Goal: Information Seeking & Learning: Understand process/instructions

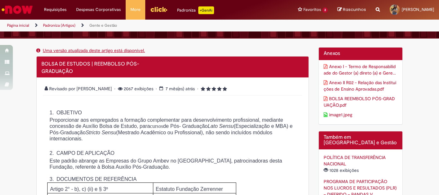
scroll to position [128, 0]
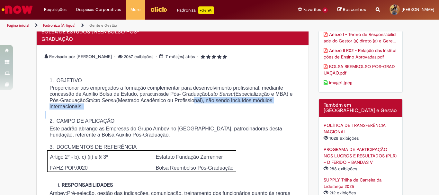
drag, startPoint x: 277, startPoint y: 102, endPoint x: 130, endPoint y: 112, distance: 147.0
click at [130, 112] on div "1. OBJETIVO Proporcionar aos empregados a formação complementar para desenvolvi…" at bounding box center [173, 180] width 256 height 220
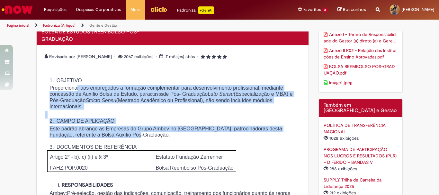
drag, startPoint x: 76, startPoint y: 91, endPoint x: 233, endPoint y: 136, distance: 162.9
click at [239, 136] on div "1. OBJETIVO Proporcionar aos empregados a formação complementar para desenvolvi…" at bounding box center [173, 180] width 256 height 220
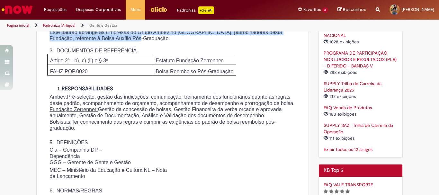
scroll to position [257, 0]
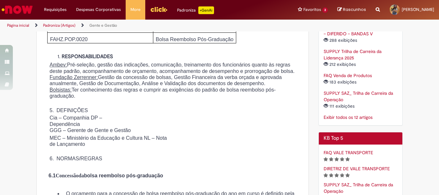
drag, startPoint x: 76, startPoint y: 76, endPoint x: 166, endPoint y: 115, distance: 97.6
click at [166, 115] on div "1. OBJETIVO Proporcionar aos empregados a formação complementar para desenvolvi…" at bounding box center [173, 52] width 256 height 220
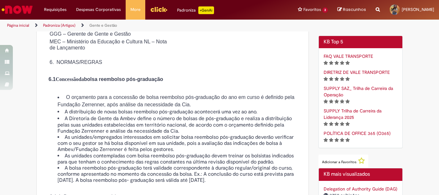
scroll to position [385, 0]
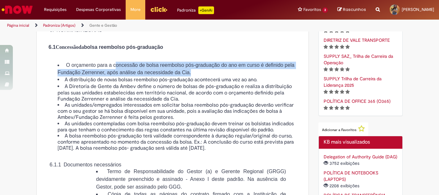
drag, startPoint x: 130, startPoint y: 84, endPoint x: 272, endPoint y: 95, distance: 142.0
click at [272, 76] on li "O orçamento para a concessão de bolsa reembolso pós-graduação do ano em curso é…" at bounding box center [178, 69] width 243 height 15
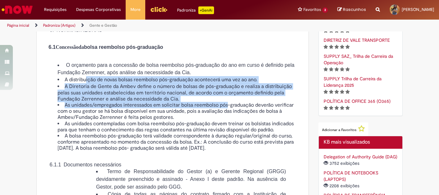
drag, startPoint x: 83, startPoint y: 104, endPoint x: 227, endPoint y: 126, distance: 145.7
click at [227, 126] on ul "O orçamento para a concessão de bolsa reembolso pós-graduação do ano em curso é…" at bounding box center [173, 107] width 256 height 90
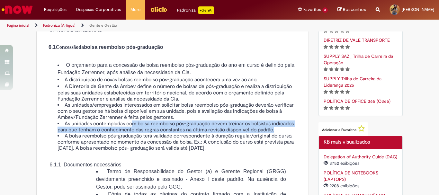
drag, startPoint x: 130, startPoint y: 149, endPoint x: 282, endPoint y: 152, distance: 151.9
click at [283, 133] on li "As unidades contempladas com bolsa reembolso pós-graduação devem treinar os bol…" at bounding box center [178, 127] width 243 height 12
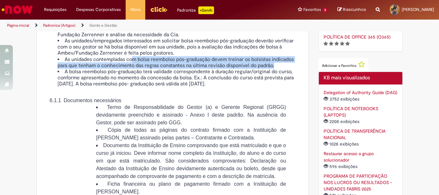
scroll to position [482, 0]
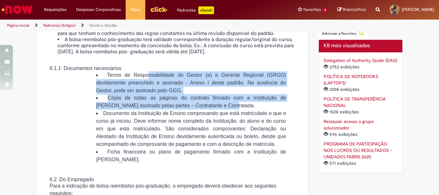
drag, startPoint x: 143, startPoint y: 94, endPoint x: 256, endPoint y: 127, distance: 117.4
click at [256, 127] on ul "Termo de Responsabilidade do Gestor (a) e Gerente Regional (GRGG) devidamente p…" at bounding box center [184, 117] width 203 height 92
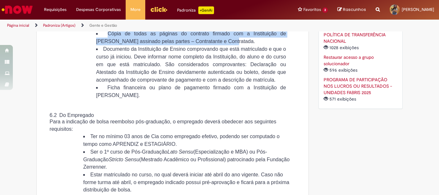
scroll to position [578, 0]
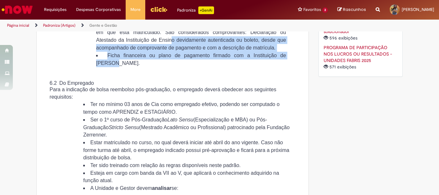
drag, startPoint x: 108, startPoint y: 68, endPoint x: 228, endPoint y: 91, distance: 123.0
click at [228, 67] on ul "Termo de Responsabilidade do Gestor (a) e Gerente Regional (GRGG) devidamente p…" at bounding box center [184, 21] width 203 height 92
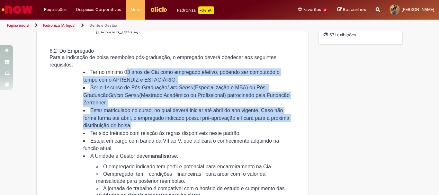
drag, startPoint x: 130, startPoint y: 105, endPoint x: 196, endPoint y: 159, distance: 85.5
click at [196, 159] on ul "Ter no mínimo 03 anos de Cia como empregado efetivo, podendo ser computado o te…" at bounding box center [180, 133] width 220 height 131
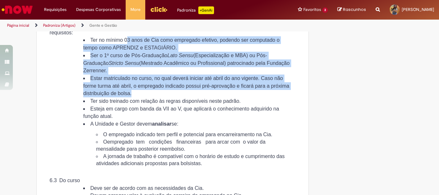
scroll to position [674, 0]
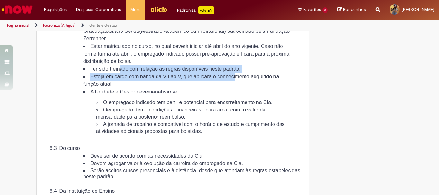
drag, startPoint x: 123, startPoint y: 100, endPoint x: 252, endPoint y: 104, distance: 129.1
click at [252, 104] on ul "Ter no mínimo 03 anos de Cia como empregado efetivo, podendo ser computado o te…" at bounding box center [180, 69] width 220 height 131
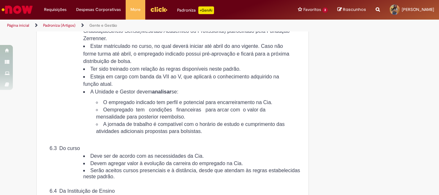
click at [150, 88] on li "Esteja em cargo com banda da VII ao V, que aplicará o conhecimento adquirido na…" at bounding box center [186, 80] width 207 height 15
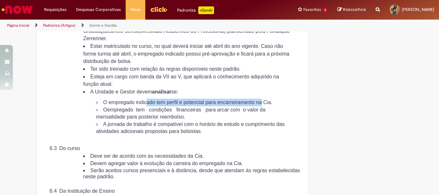
drag, startPoint x: 149, startPoint y: 134, endPoint x: 280, endPoint y: 127, distance: 131.8
click at [280, 127] on li "A Unidade e Gestor devem analisar se: O empregado indicado tem perfil e potenci…" at bounding box center [186, 111] width 207 height 47
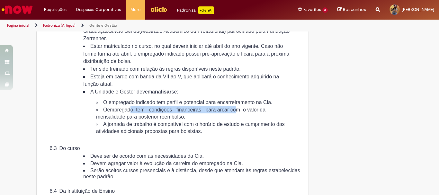
drag, startPoint x: 127, startPoint y: 144, endPoint x: 249, endPoint y: 148, distance: 122.4
click at [249, 121] on li "O empregado tem condições financeiras para arcar com o valor da mensalidade par…" at bounding box center [193, 113] width 195 height 14
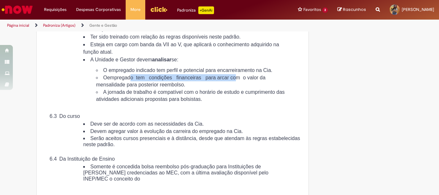
scroll to position [738, 0]
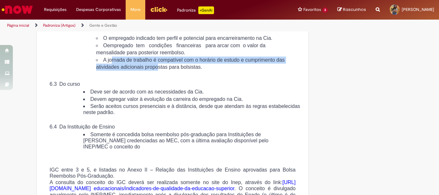
drag, startPoint x: 110, startPoint y: 97, endPoint x: 210, endPoint y: 103, distance: 99.7
click at [210, 70] on span "A jornada de trabalho é compatível com o horário de estudo e cumprimento das at…" at bounding box center [190, 63] width 188 height 13
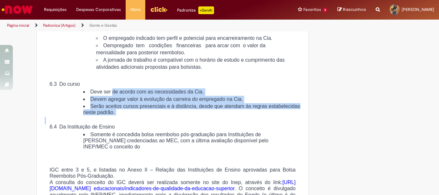
drag, startPoint x: 112, startPoint y: 133, endPoint x: 120, endPoint y: 159, distance: 27.7
click at [120, 150] on div "6.2 Do Empregado Para a indicação de bolsa reembolso pós-graduação, o empregado…" at bounding box center [173, 35] width 256 height 230
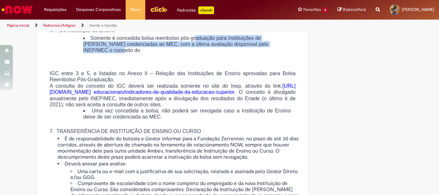
drag, startPoint x: 205, startPoint y: 75, endPoint x: 204, endPoint y: 90, distance: 14.2
click at [206, 54] on li "Somente é concedida bolsa reembolso pós-graduação para Instituições de [PERSON_…" at bounding box center [186, 44] width 207 height 19
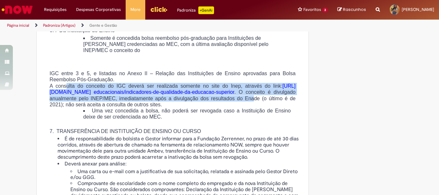
drag, startPoint x: 64, startPoint y: 124, endPoint x: 280, endPoint y: 141, distance: 216.0
click at [280, 107] on span "A consulta do conceito do IGC deverá ser realizada somente no site do Inep, atr…" at bounding box center [172, 95] width 246 height 24
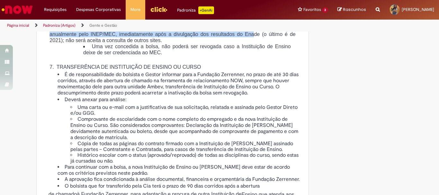
scroll to position [963, 0]
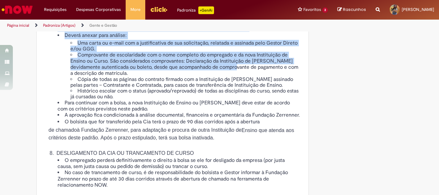
drag, startPoint x: 77, startPoint y: 64, endPoint x: 253, endPoint y: 113, distance: 182.4
click at [253, 113] on ul "É de responsabilidade do bolsista e Gestor informar para a Fundação Zerrenner, …" at bounding box center [173, 66] width 256 height 118
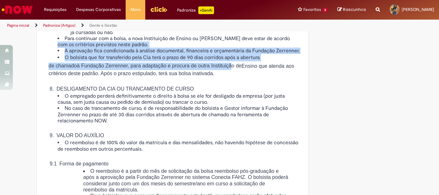
drag, startPoint x: 76, startPoint y: 87, endPoint x: 252, endPoint y: 115, distance: 178.4
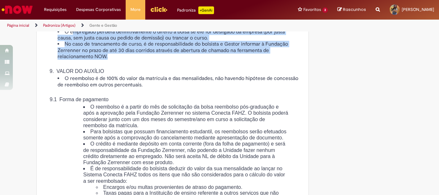
drag, startPoint x: 69, startPoint y: 85, endPoint x: 281, endPoint y: 107, distance: 212.3
click at [281, 107] on div "8. DESLIGAMENTO DA CIA OU TRANCAMENTO DE CURSO O empregado perderá definitivame…" at bounding box center [173, 114] width 256 height 201
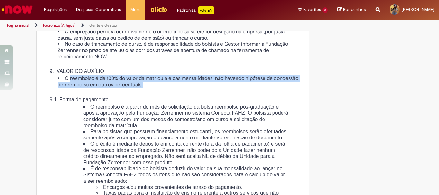
drag, startPoint x: 67, startPoint y: 133, endPoint x: 228, endPoint y: 139, distance: 160.6
click at [228, 88] on li "O reembolso é de 100% do valor da matrícula e das mensalidades, não havendo hip…" at bounding box center [178, 81] width 243 height 12
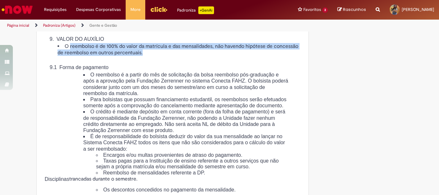
scroll to position [1156, 0]
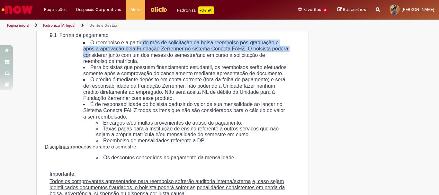
drag, startPoint x: 147, startPoint y: 98, endPoint x: 152, endPoint y: 108, distance: 11.2
click at [152, 64] on span "O reembolso é a partir do mês de solicitação da bolsa reembolso pós-graduação e…" at bounding box center [185, 52] width 205 height 24
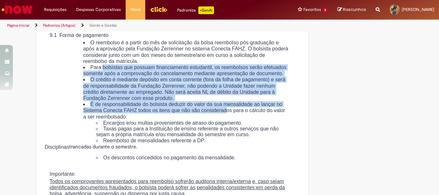
drag, startPoint x: 100, startPoint y: 121, endPoint x: 266, endPoint y: 171, distance: 173.4
click at [266, 144] on ul "O reembolso é a partir do mês de solicitação da bolsa reembolso pós-graduação e…" at bounding box center [179, 91] width 218 height 104
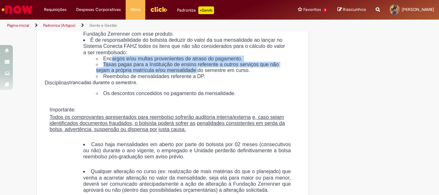
drag, startPoint x: 111, startPoint y: 118, endPoint x: 232, endPoint y: 130, distance: 121.3
click at [232, 79] on ul "Encargos e/ou multas provenientes de atraso do pagamento. Taxas pagas para a In…" at bounding box center [185, 68] width 205 height 24
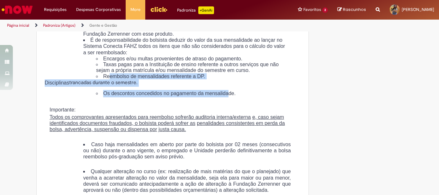
drag, startPoint x: 107, startPoint y: 142, endPoint x: 234, endPoint y: 161, distance: 128.2
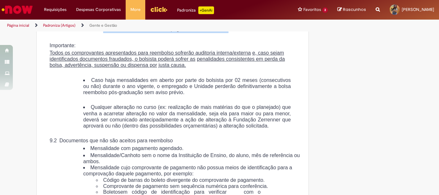
scroll to position [1316, 0]
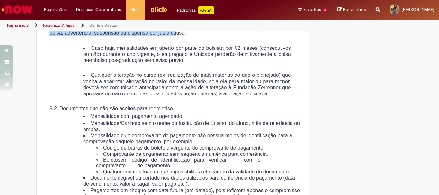
drag, startPoint x: 87, startPoint y: 83, endPoint x: 257, endPoint y: 98, distance: 170.8
click at [257, 36] on span "Todos os comprovantes apresentados para reembolso sofrerão auditoria interna/ex…" at bounding box center [166, 27] width 235 height 18
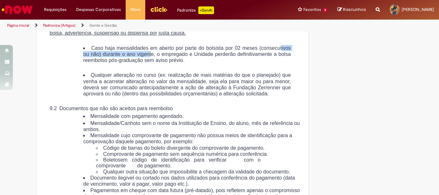
drag, startPoint x: 105, startPoint y: 117, endPoint x: 195, endPoint y: 122, distance: 90.0
click at [195, 63] on span "Caso haja mensalidades em aberto por parte do bolsista por 02 meses (consecutiv…" at bounding box center [186, 54] width 207 height 18
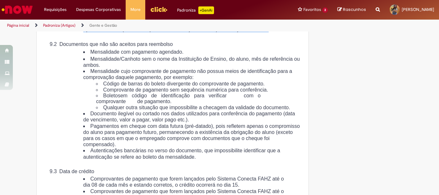
drag, startPoint x: 144, startPoint y: 77, endPoint x: 255, endPoint y: 103, distance: 113.1
click at [255, 32] on li "Qualquer alteração no curso (ex: realização de mais matérias do que o planejado…" at bounding box center [186, 20] width 207 height 25
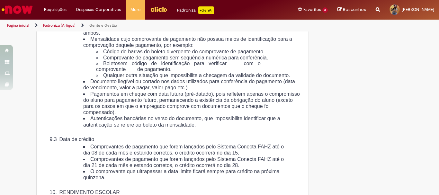
scroll to position [1445, 0]
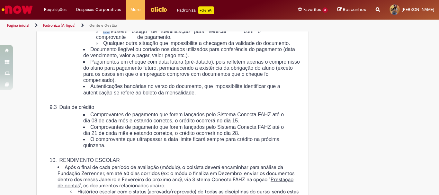
drag, startPoint x: 101, startPoint y: 52, endPoint x: 107, endPoint y: 103, distance: 51.7
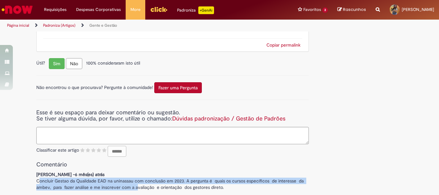
scroll to position [3251, 0]
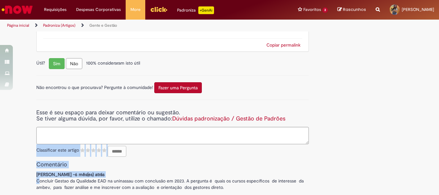
drag, startPoint x: 38, startPoint y: 182, endPoint x: 303, endPoint y: 138, distance: 269.1
click at [303, 138] on div "Esse é seu espaço para deixar comentário ou sugestão. Se tiver alguma dúvida, p…" at bounding box center [172, 145] width 272 height 91
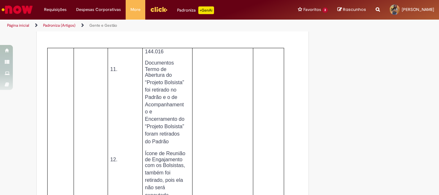
scroll to position [2737, 0]
